Goal: Information Seeking & Learning: Find specific fact

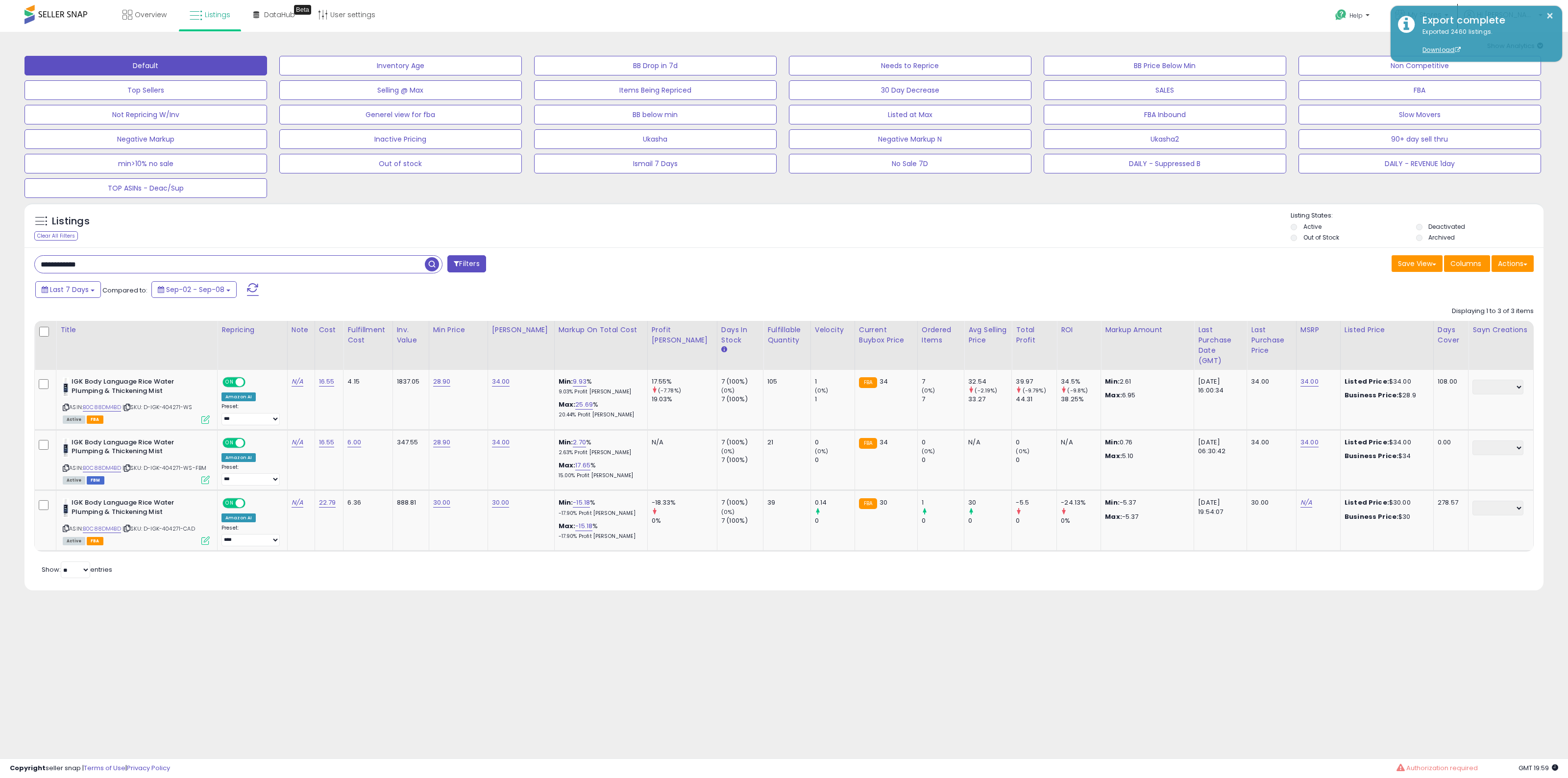
click at [777, 209] on div "Listings Clear All Filters" at bounding box center [784, 225] width 1519 height 45
click at [1003, 225] on div "Listings Clear All Filters Listing States:" at bounding box center [784, 228] width 1519 height 33
click at [1450, 6] on div "× Export complete Exported 2460 listings. Download" at bounding box center [1476, 34] width 171 height 56
click at [1456, 1] on link "My Stores" at bounding box center [1422, 15] width 68 height 32
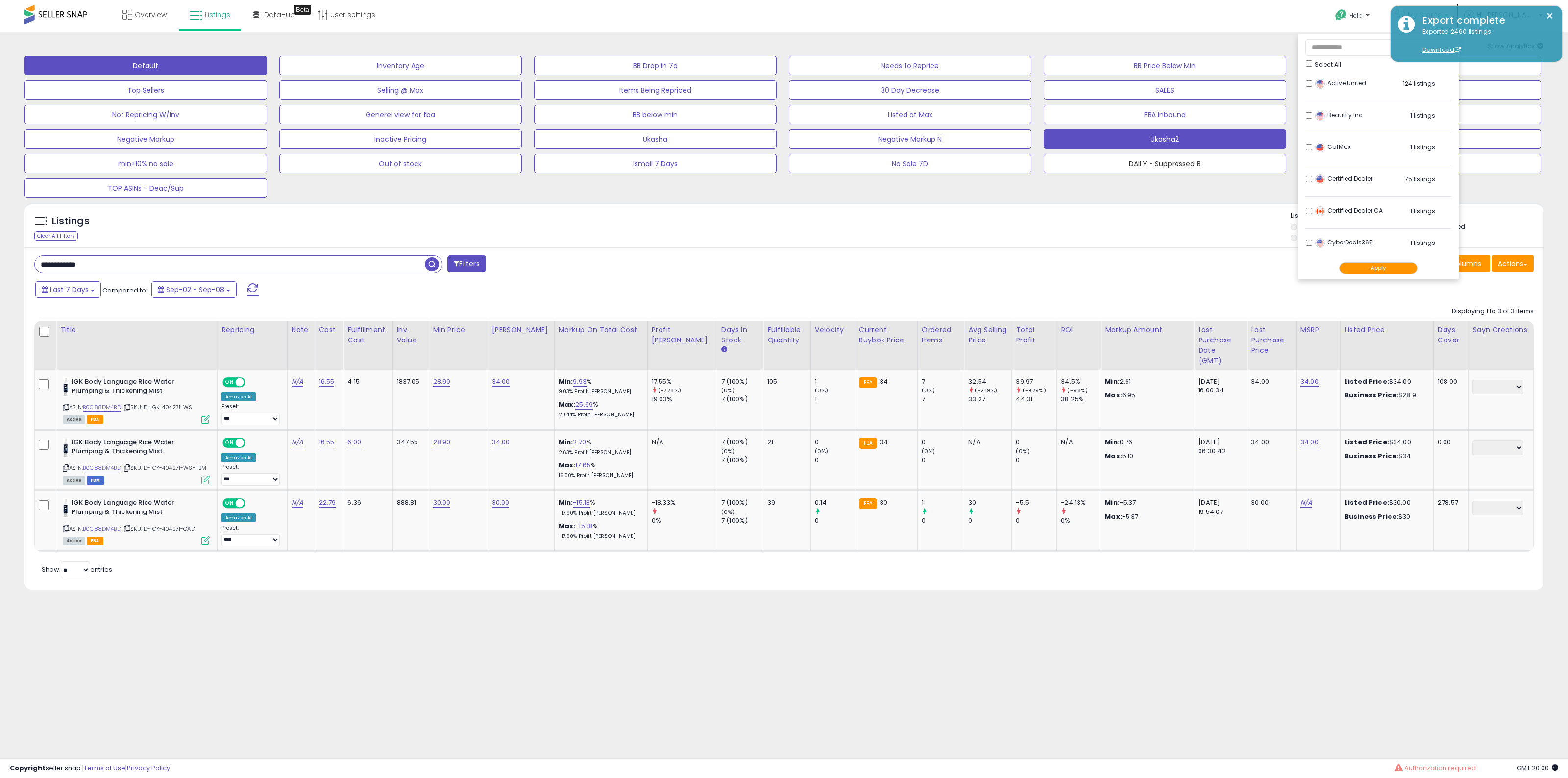
drag, startPoint x: 1172, startPoint y: 157, endPoint x: 1111, endPoint y: 145, distance: 62.2
click at [1172, 157] on button "DAILY - Suppressed B" at bounding box center [1165, 164] width 242 height 20
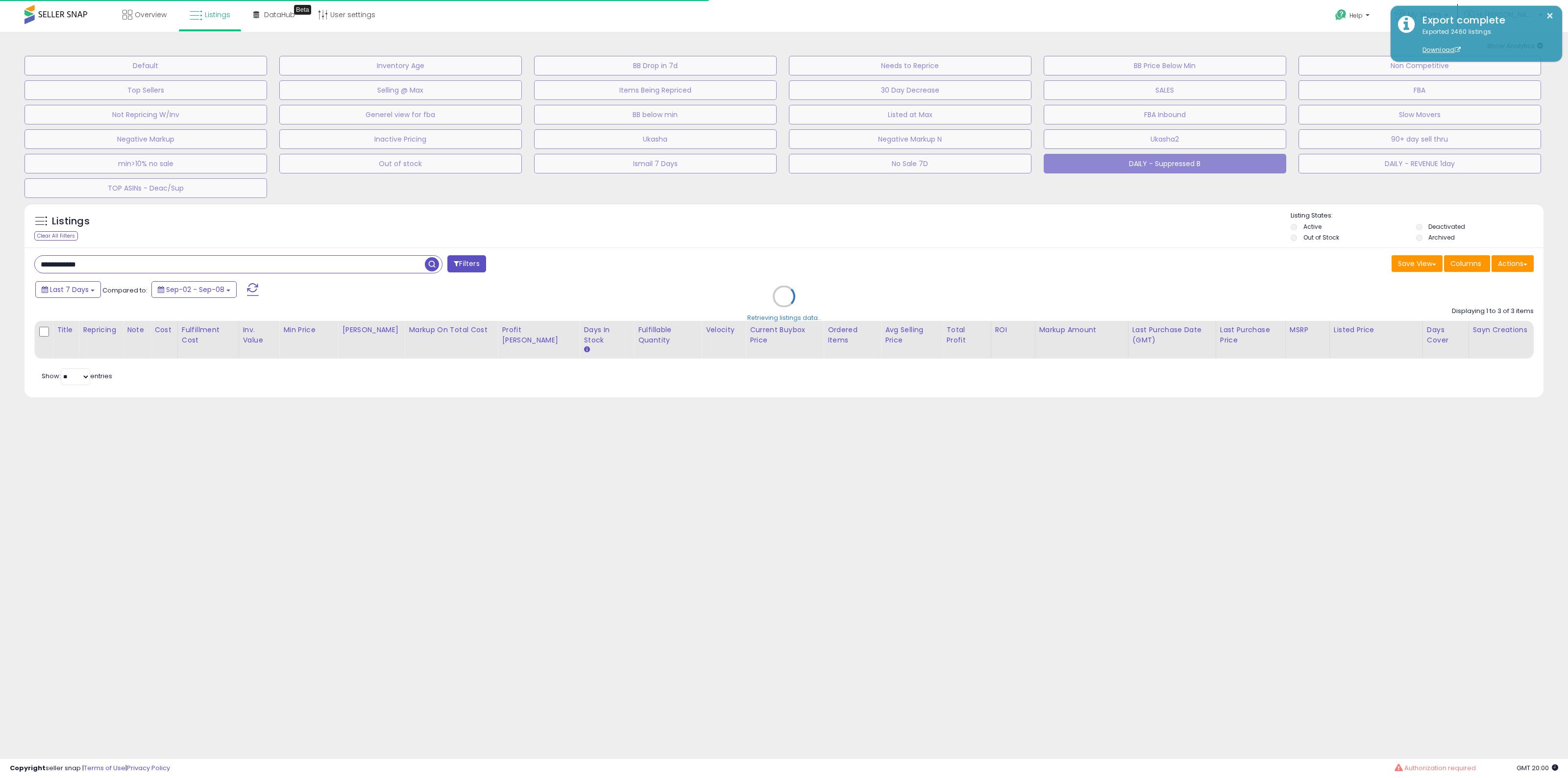
select select "**"
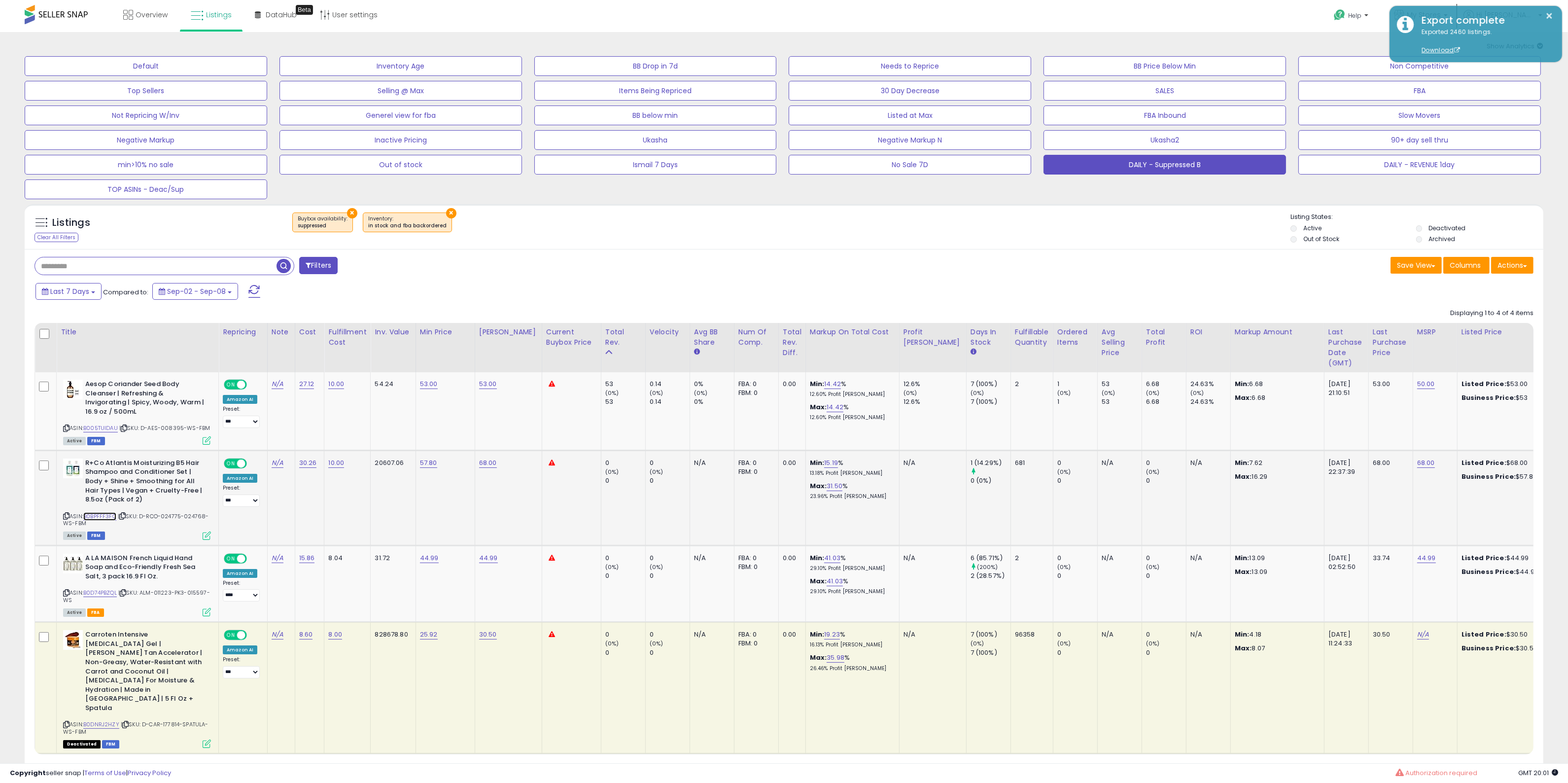
click at [100, 516] on link "B0BPFFF3FQ" at bounding box center [100, 516] width 33 height 8
click at [110, 433] on div "ASIN: B005TUIDAU | SKU: D-AES-008395-WS-FBM Active FBM" at bounding box center [137, 411] width 148 height 64
click at [111, 431] on link "B005TUIDAU" at bounding box center [100, 428] width 34 height 8
click at [103, 594] on link "B0D74PBZQL" at bounding box center [100, 593] width 34 height 8
